Goal: Navigation & Orientation: Understand site structure

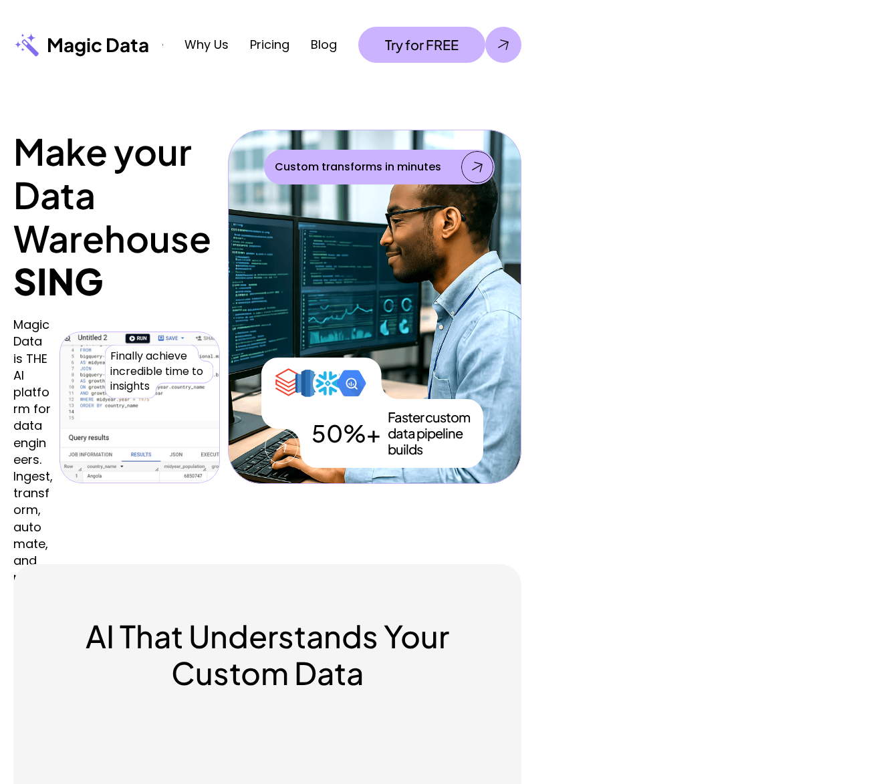
click at [220, 132] on h1 "Make your Data Warehouse" at bounding box center [116, 195] width 206 height 130
click at [220, 314] on div "Magic Data is THE AI platform for data engineers. Ingest, transform, automate, …" at bounding box center [116, 393] width 206 height 181
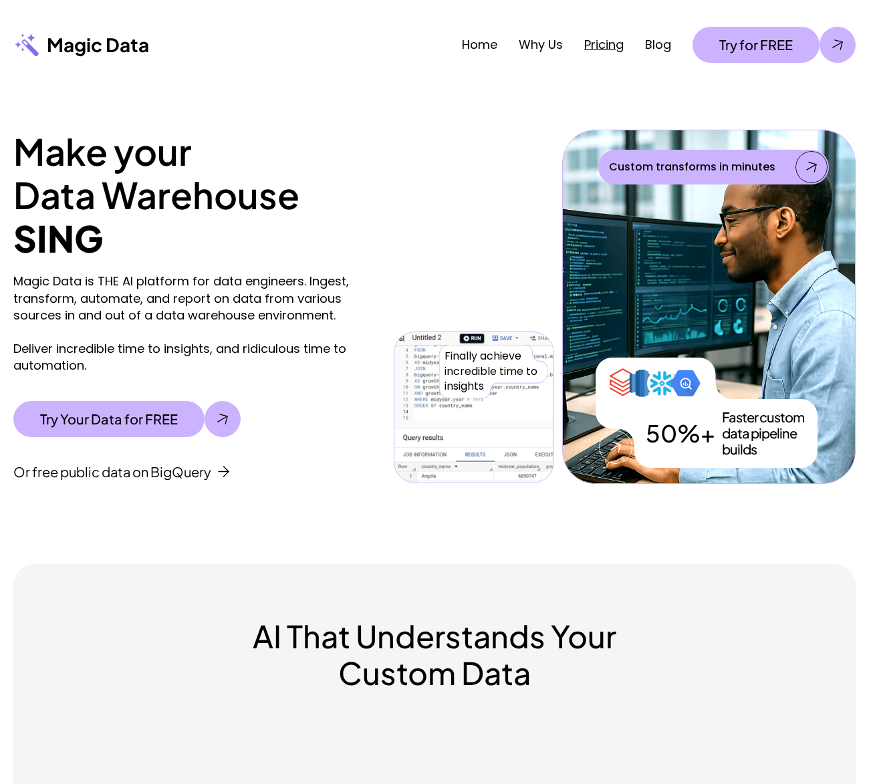
click at [610, 41] on link "Pricing" at bounding box center [603, 44] width 39 height 17
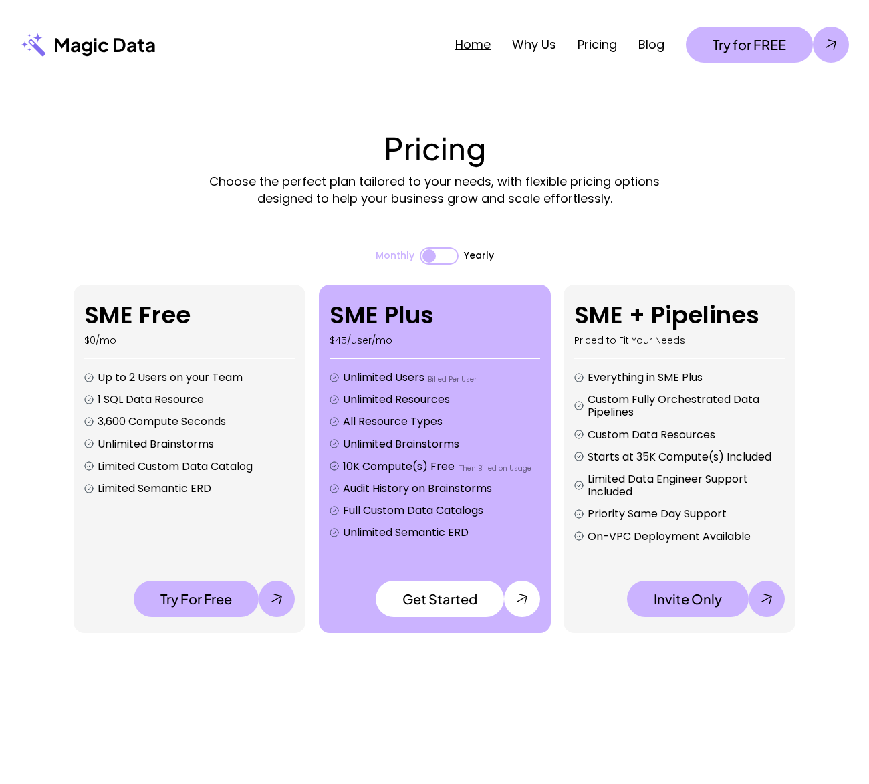
click at [467, 46] on link "Home" at bounding box center [472, 44] width 35 height 17
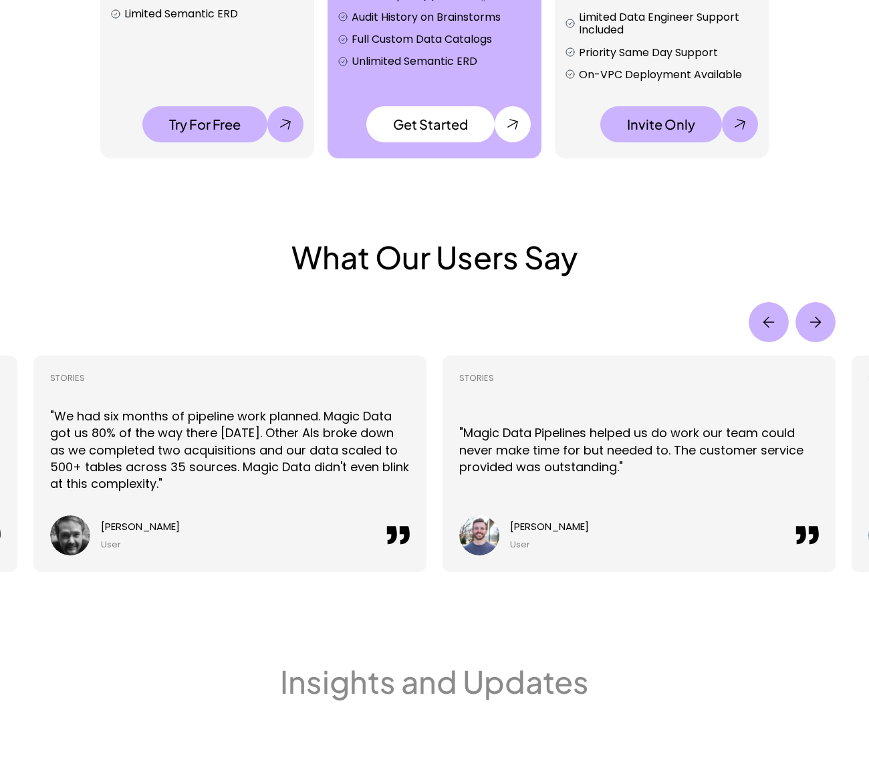
scroll to position [2664, 0]
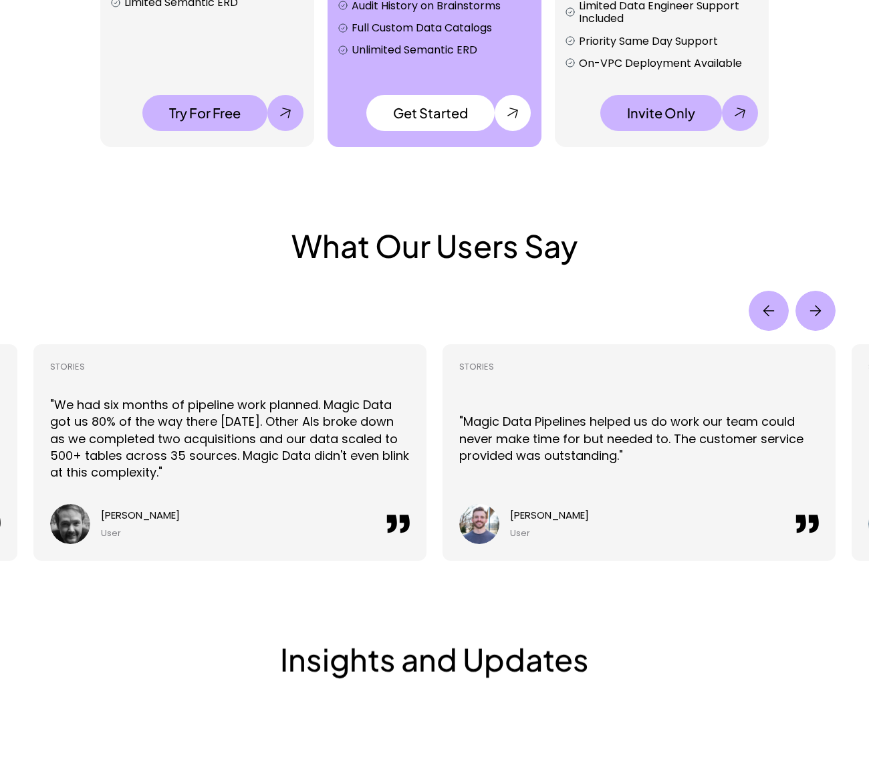
click at [772, 309] on img "Previous" at bounding box center [768, 311] width 40 height 40
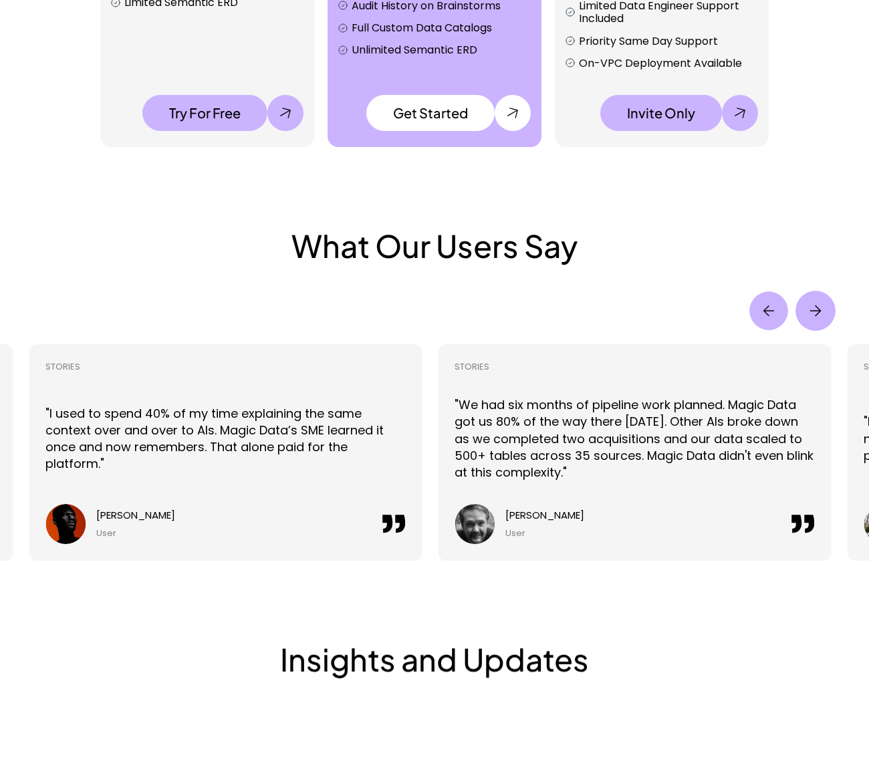
click at [772, 309] on img "Previous" at bounding box center [768, 310] width 39 height 39
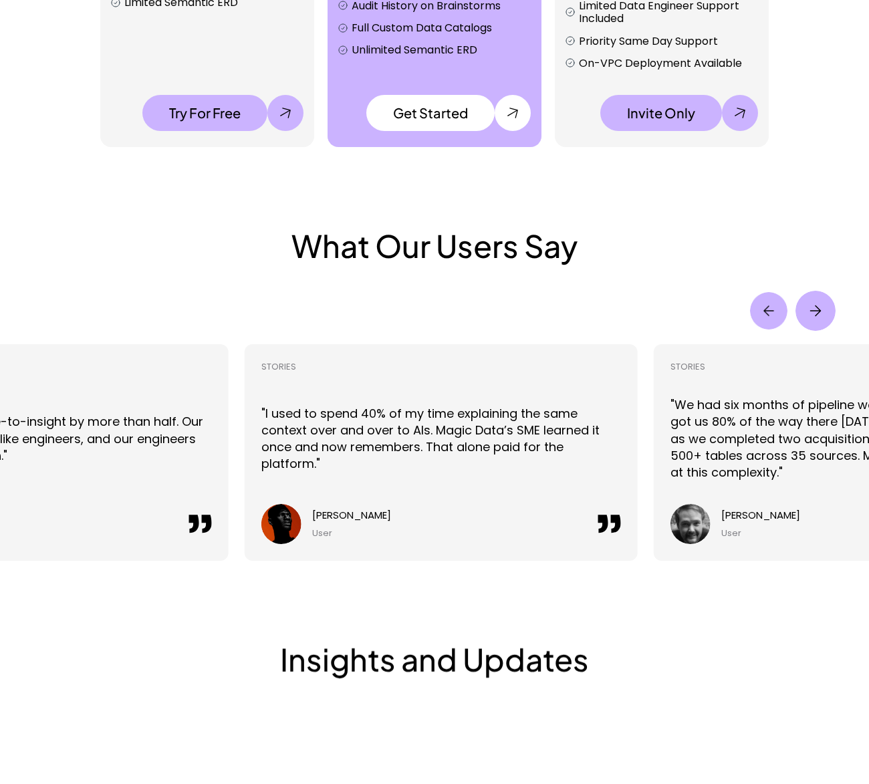
click at [772, 309] on img "Previous" at bounding box center [768, 310] width 37 height 37
